Goal: Task Accomplishment & Management: Manage account settings

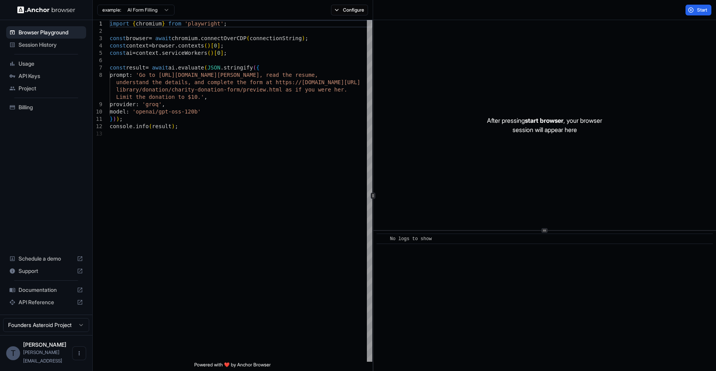
click at [42, 43] on span "Session History" at bounding box center [51, 45] width 65 height 8
